Goal: Task Accomplishment & Management: Manage account settings

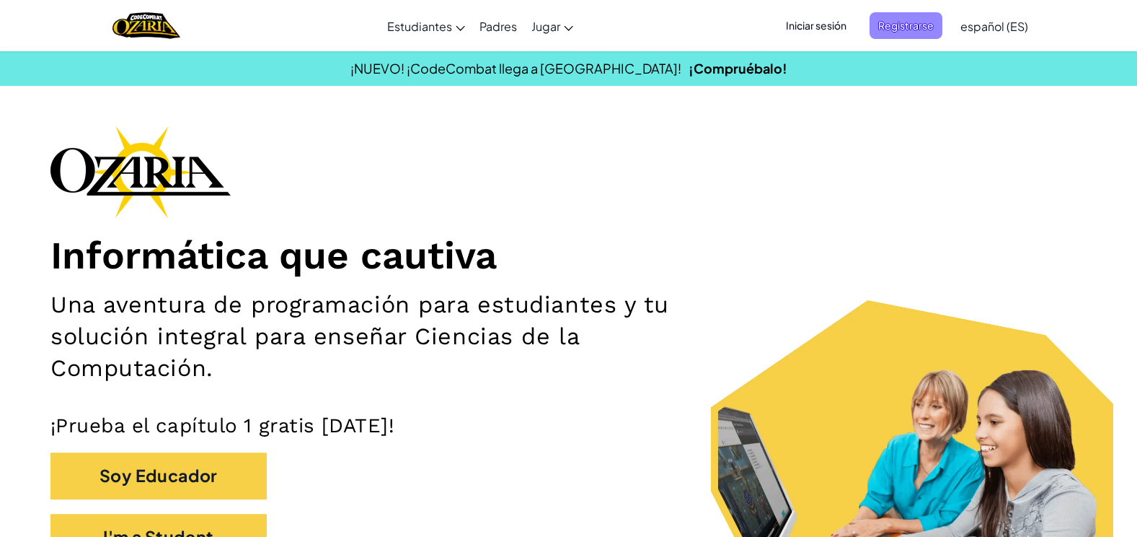
click at [914, 15] on span "Registrarse" at bounding box center [906, 25] width 73 height 27
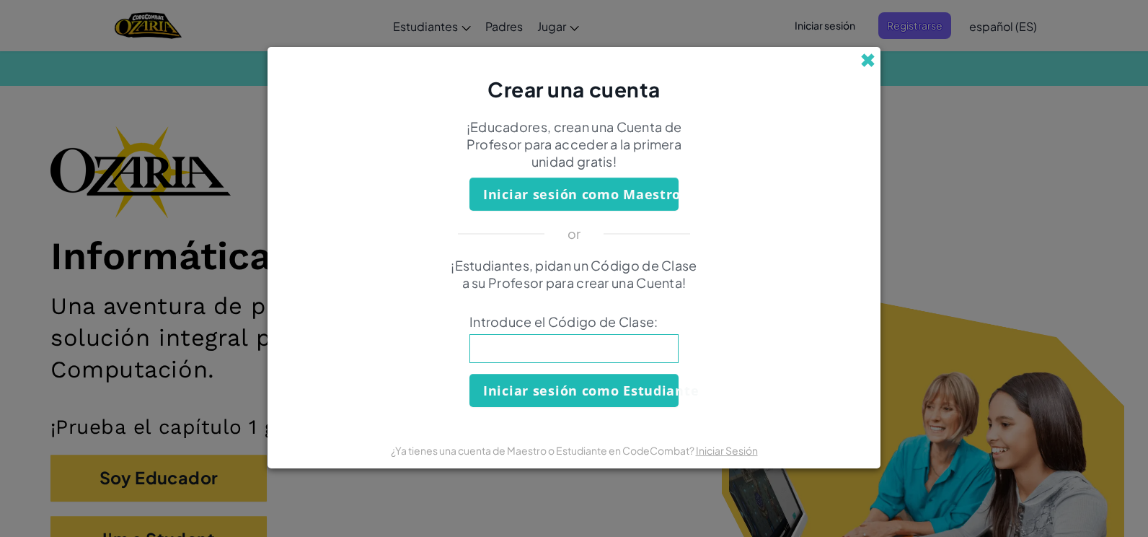
click at [865, 65] on span at bounding box center [867, 60] width 15 height 15
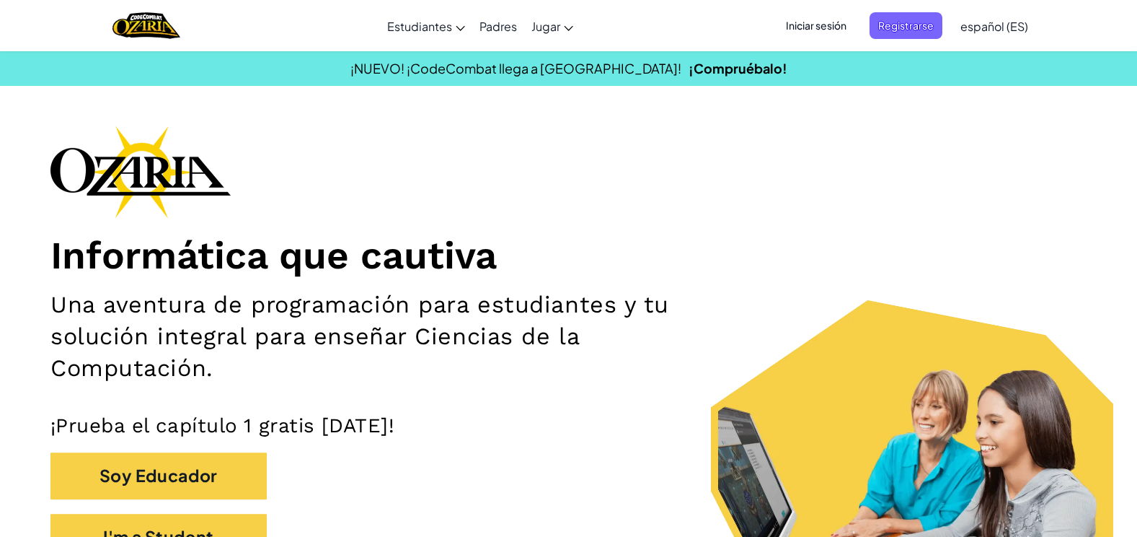
click at [912, 7] on div "Iniciar sesión Registrarse español (ES) English ([GEOGRAPHIC_DATA]) English ([G…" at bounding box center [902, 25] width 265 height 39
click at [911, 19] on span "Registrarse" at bounding box center [906, 25] width 73 height 27
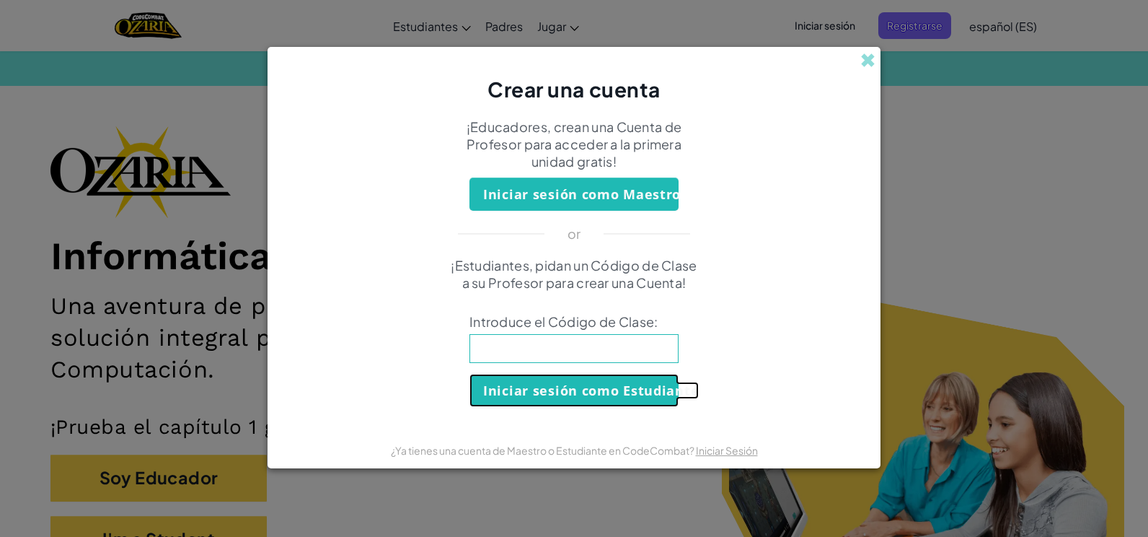
click at [643, 391] on button "Iniciar sesión como Estudiante" at bounding box center [574, 390] width 209 height 33
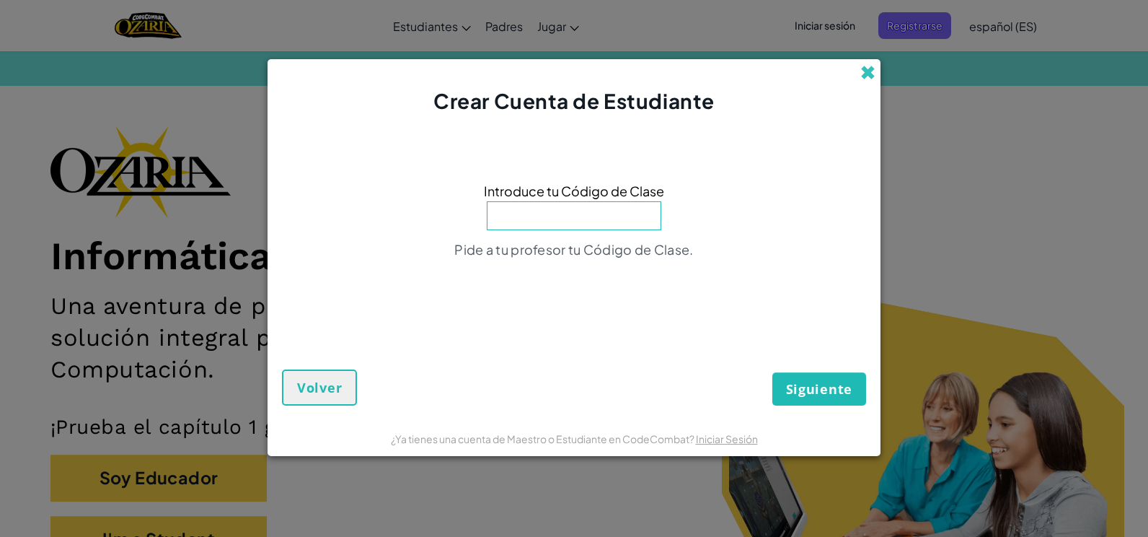
click at [868, 69] on span at bounding box center [867, 72] width 15 height 15
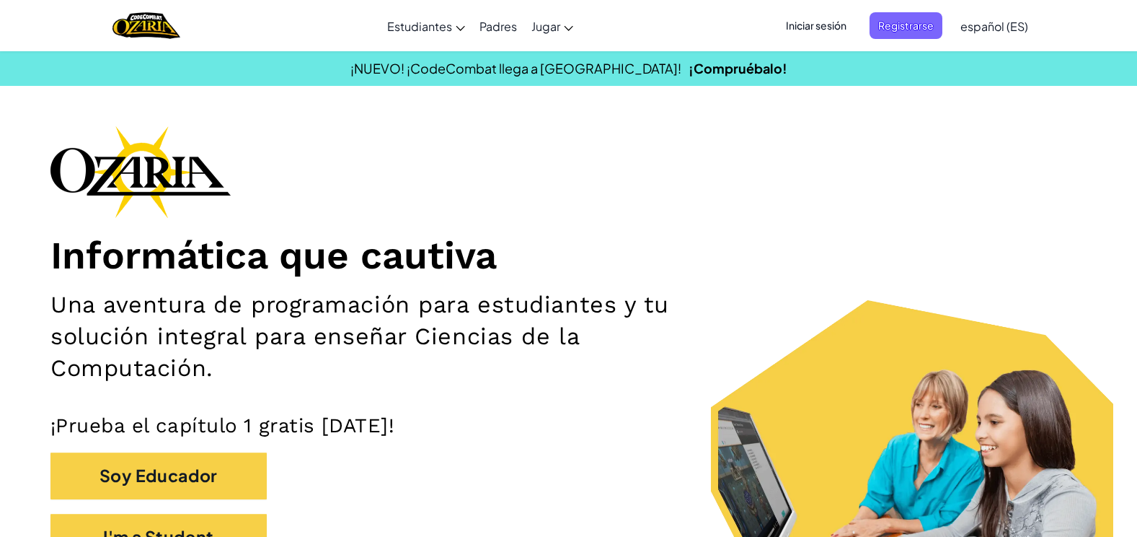
click at [813, 24] on span "Iniciar sesión" at bounding box center [817, 25] width 78 height 27
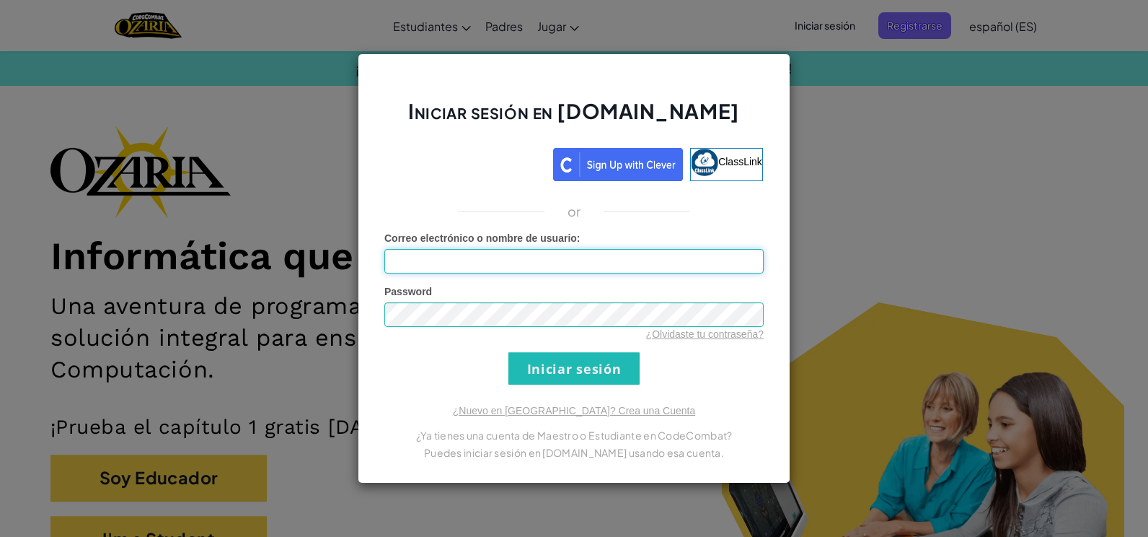
click at [665, 260] on input "Correo electrónico o nombre de usuario :" at bounding box center [573, 261] width 379 height 25
type input "s"
click at [508, 352] on input "Iniciar sesión" at bounding box center [573, 368] width 131 height 32
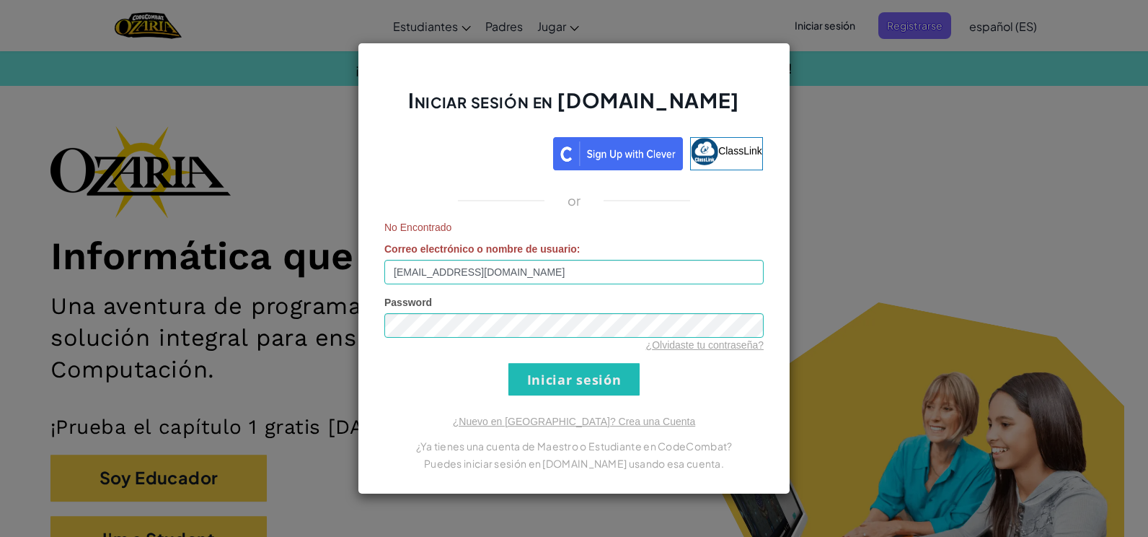
click at [600, 397] on div "Iniciar sesión en [DOMAIN_NAME] ClassLink or No Encontrado Correo electrónico o…" at bounding box center [574, 269] width 433 height 452
click at [604, 373] on input "Iniciar sesión" at bounding box center [573, 379] width 131 height 32
click at [403, 270] on input "[EMAIL_ADDRESS][DOMAIN_NAME]" at bounding box center [573, 272] width 379 height 25
click at [407, 270] on input "[EMAIL_ADDRESS][DOMAIN_NAME]" at bounding box center [573, 272] width 379 height 25
type input "[EMAIL_ADDRESS][DOMAIN_NAME]"
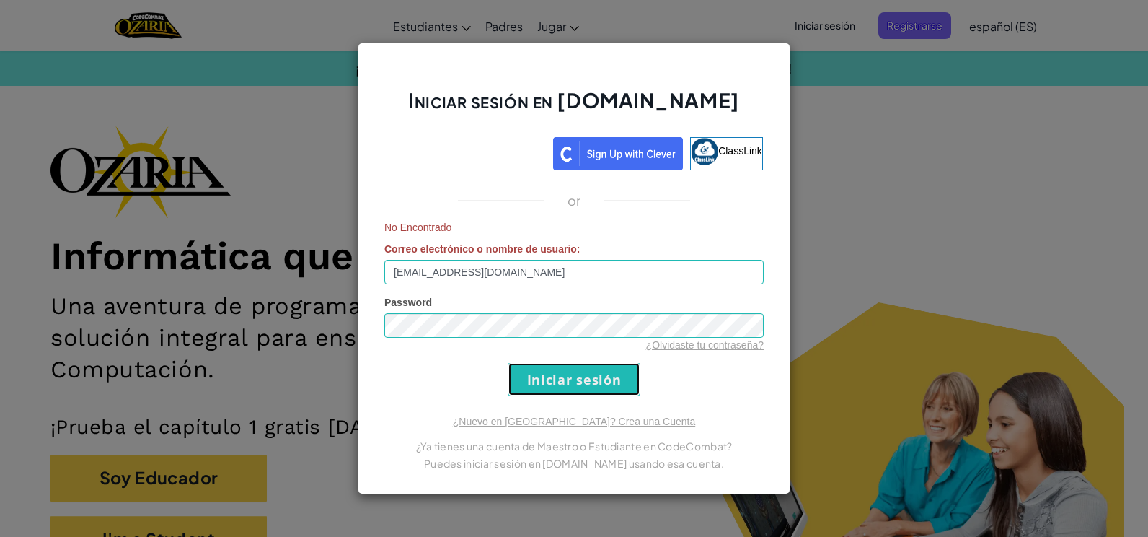
click at [584, 378] on input "Iniciar sesión" at bounding box center [573, 379] width 131 height 32
